Goal: Find specific page/section: Find specific page/section

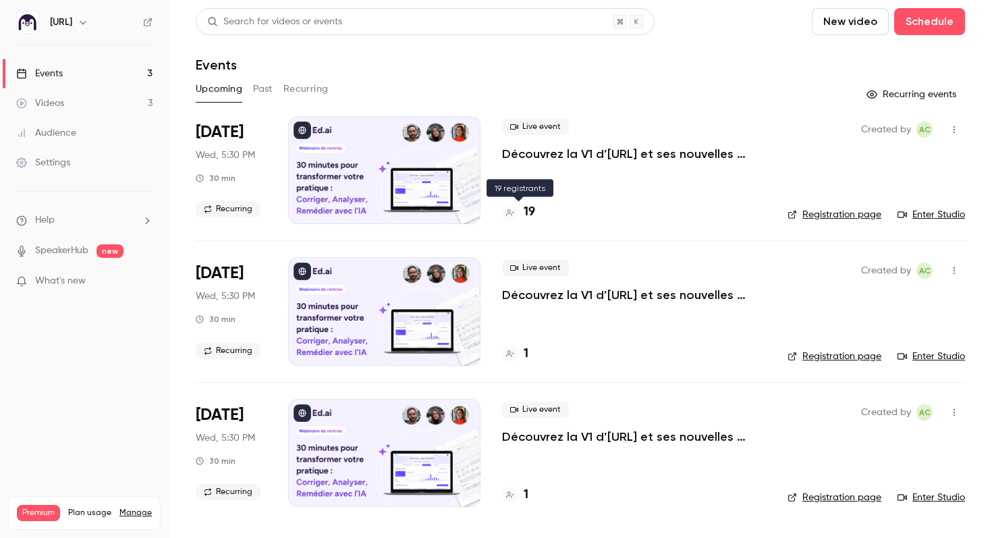
click at [527, 212] on h4 "19" at bounding box center [529, 212] width 11 height 18
